Goal: Task Accomplishment & Management: Use online tool/utility

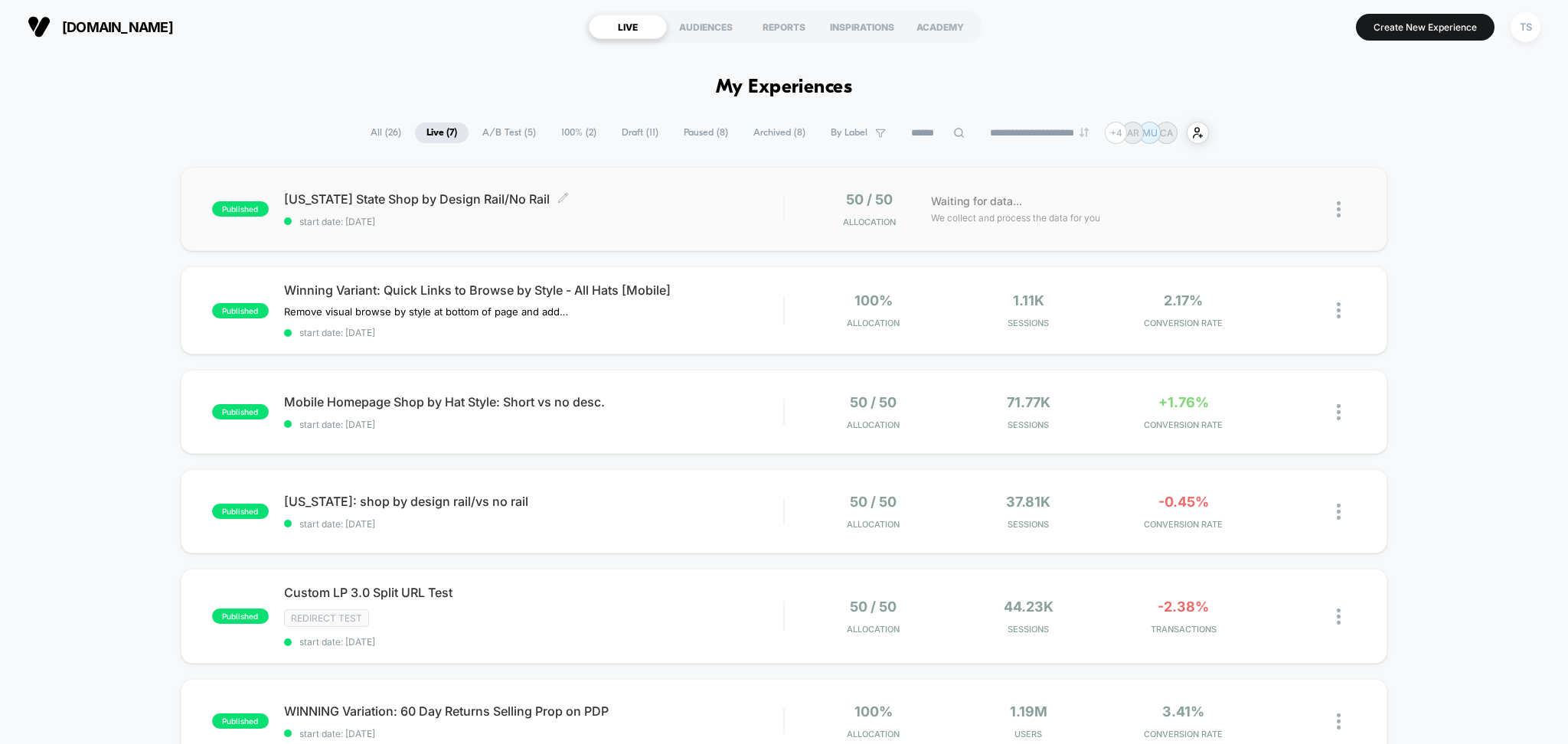
click at [468, 200] on span "[US_STATE] State Shop by Design Rail/No Rail Click to edit experience details" at bounding box center [534, 199] width 500 height 15
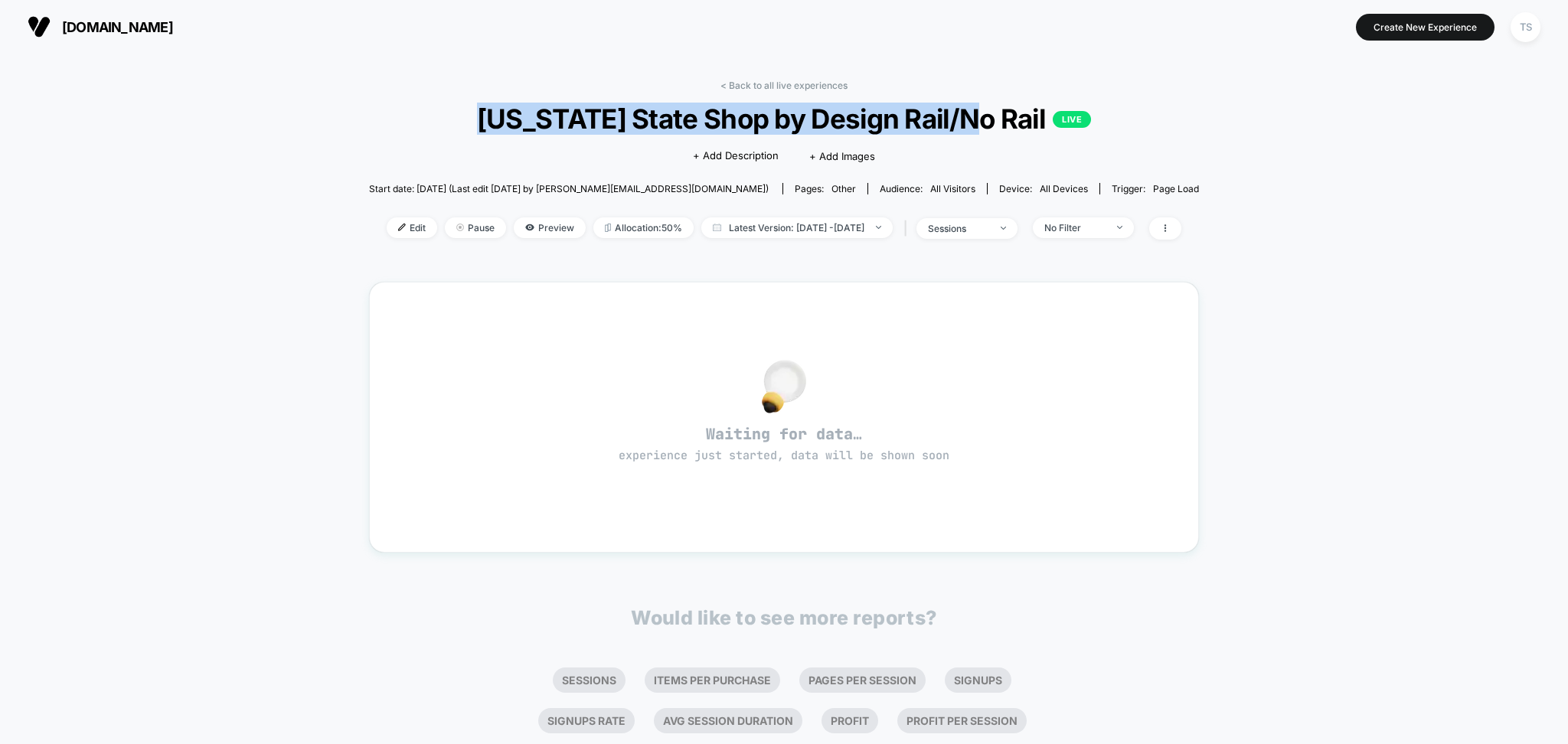
drag, startPoint x: 525, startPoint y: 128, endPoint x: 999, endPoint y: 134, distance: 474.0
click at [999, 134] on span "[US_STATE] State Shop by Design Rail/No Rail LIVE" at bounding box center [783, 118] width 747 height 32
copy span "[US_STATE] State Shop by Design Rail/No Rail"
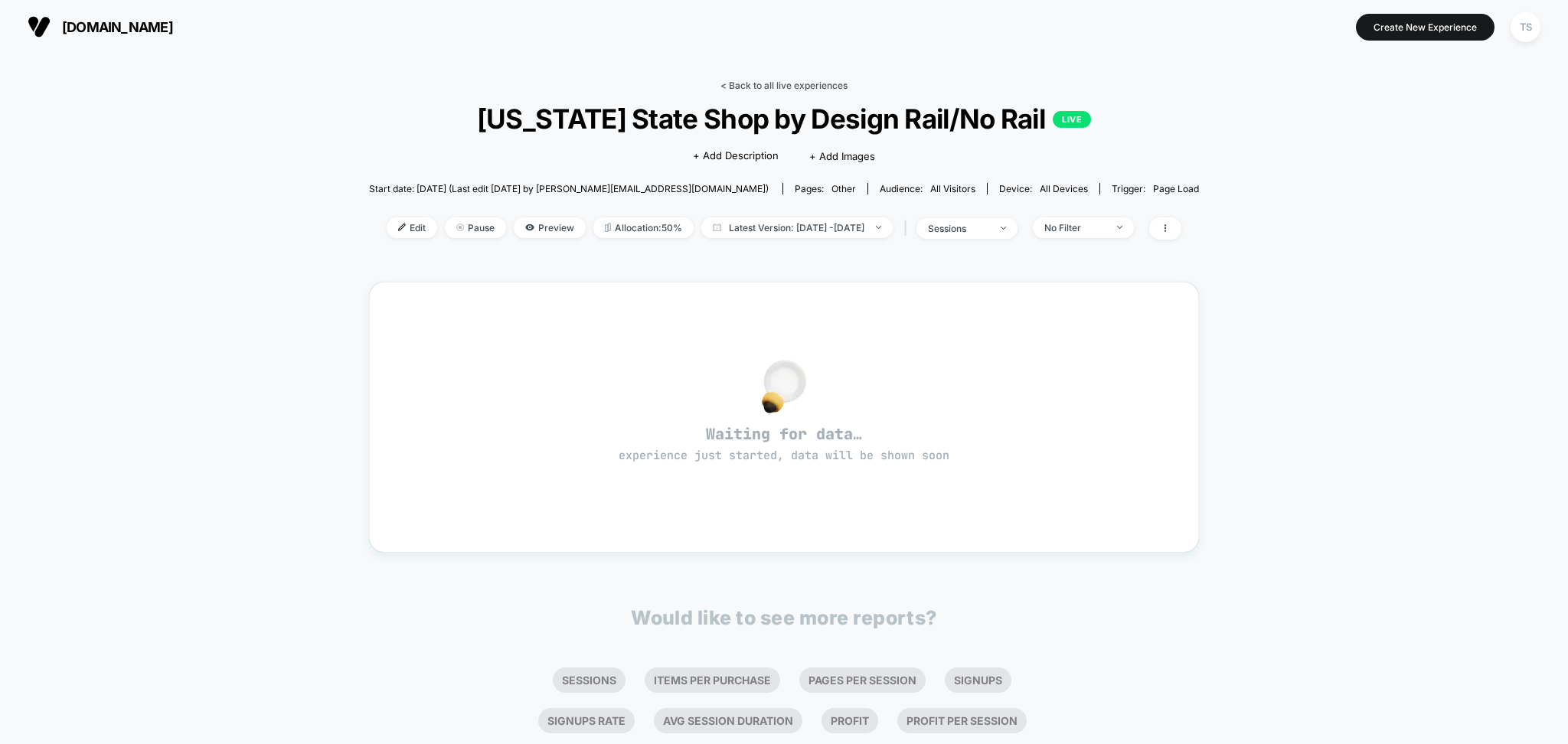
click at [807, 85] on link "< Back to all live experiences" at bounding box center [783, 85] width 127 height 12
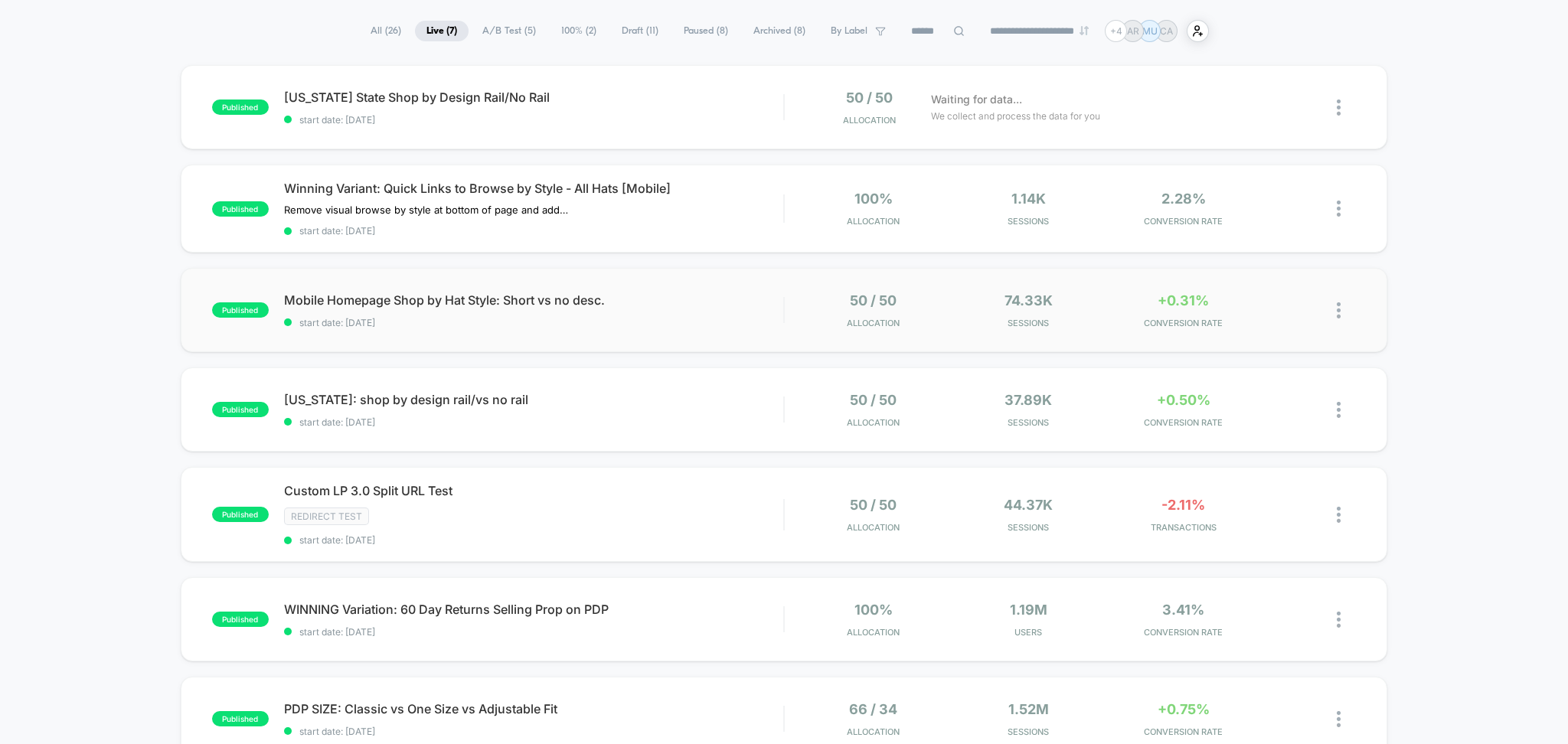
scroll to position [307, 0]
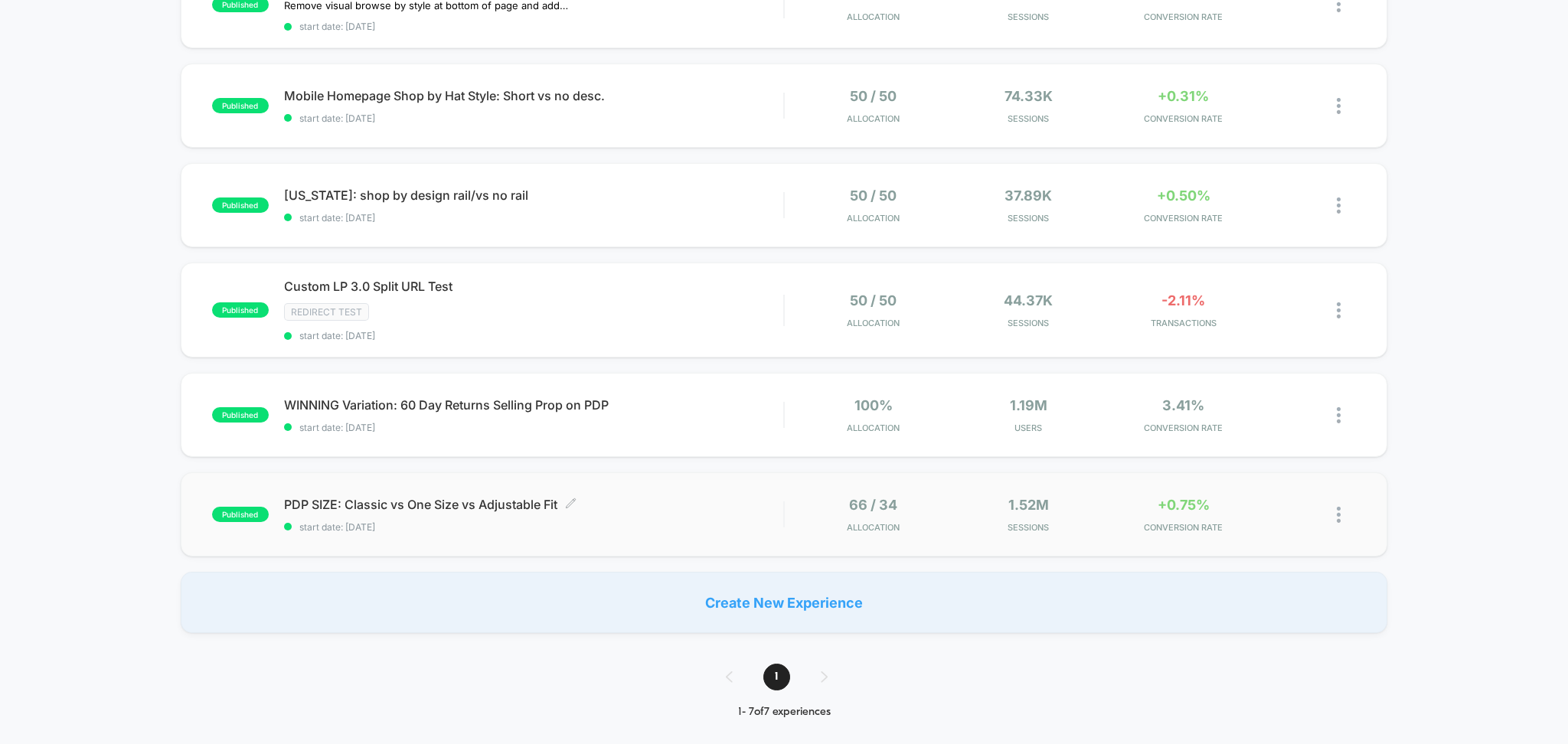
click at [438, 507] on span "PDP SIZE: Classic vs One Size vs Adjustable Fit Click to edit experience details" at bounding box center [534, 505] width 500 height 15
